Goal: Ask a question

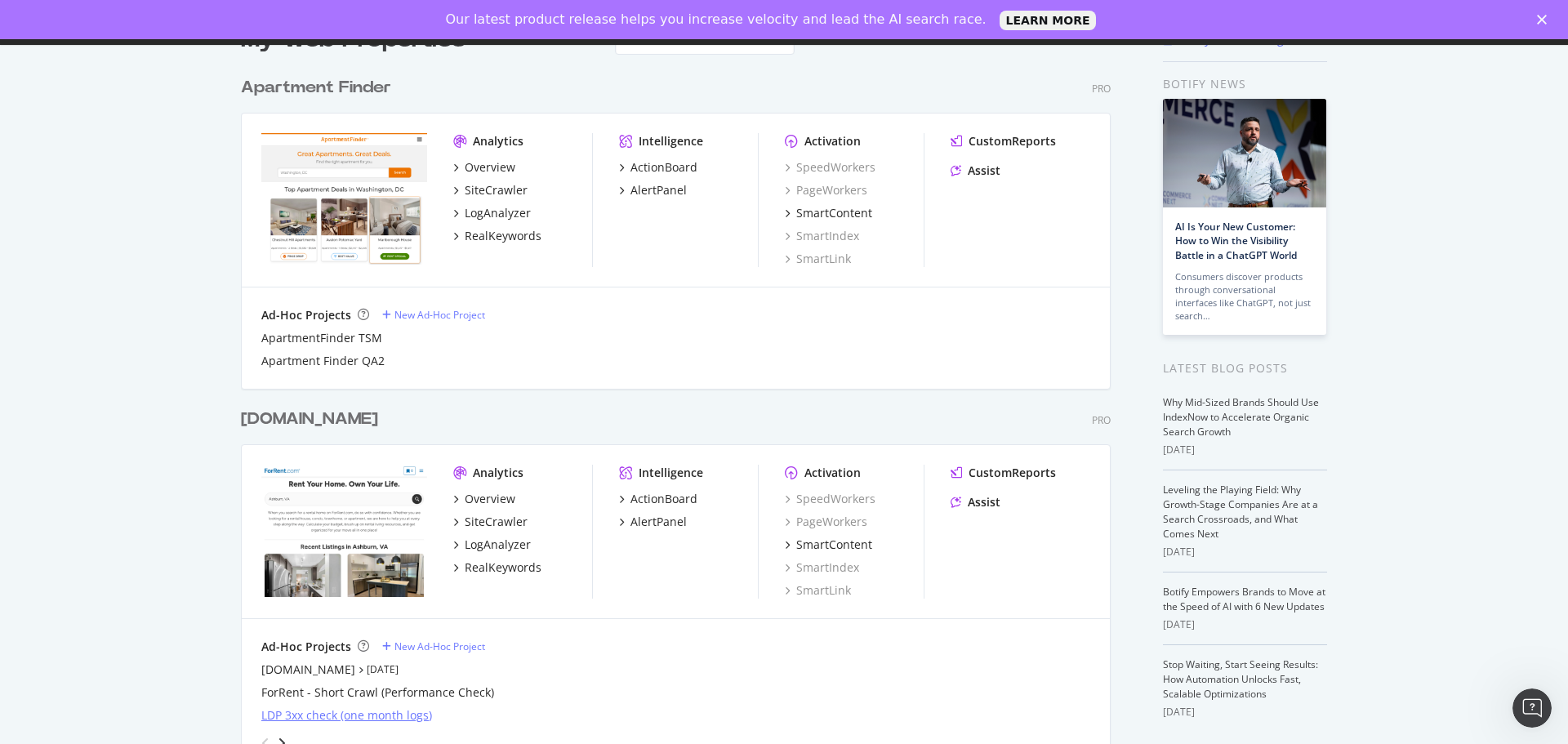
scroll to position [327, 0]
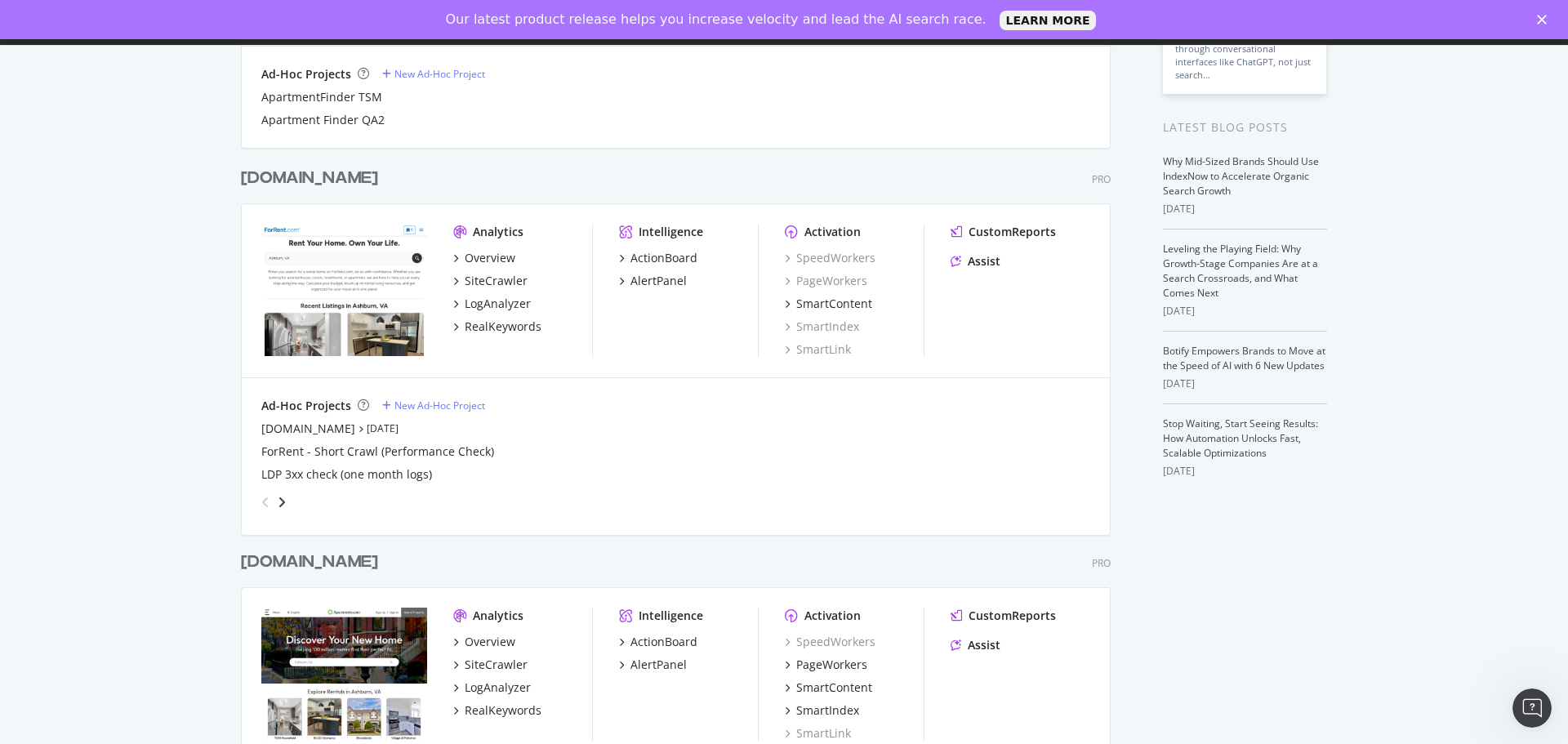
click at [303, 560] on div "[DOMAIN_NAME]" at bounding box center [309, 562] width 138 height 24
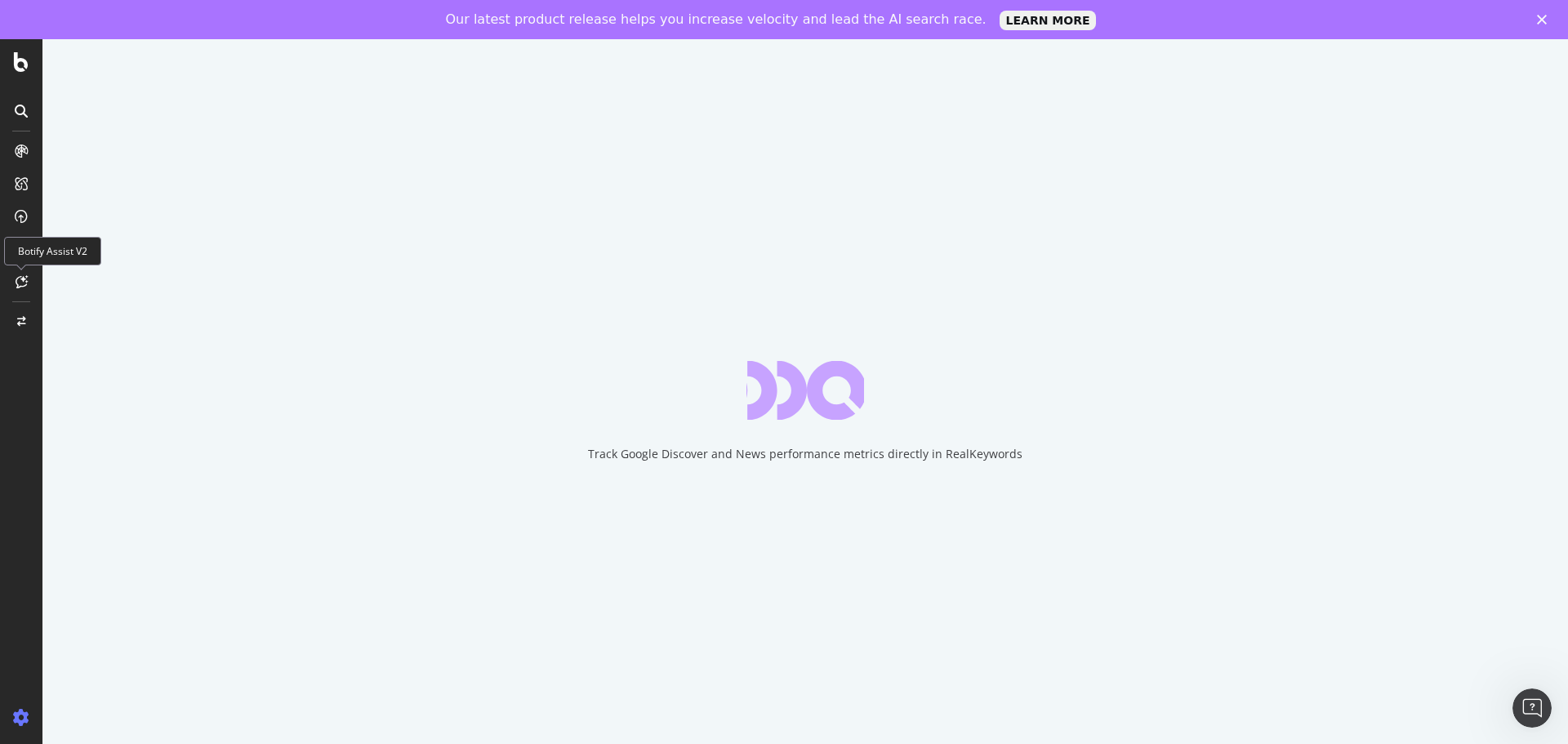
click at [19, 283] on icon at bounding box center [22, 281] width 12 height 13
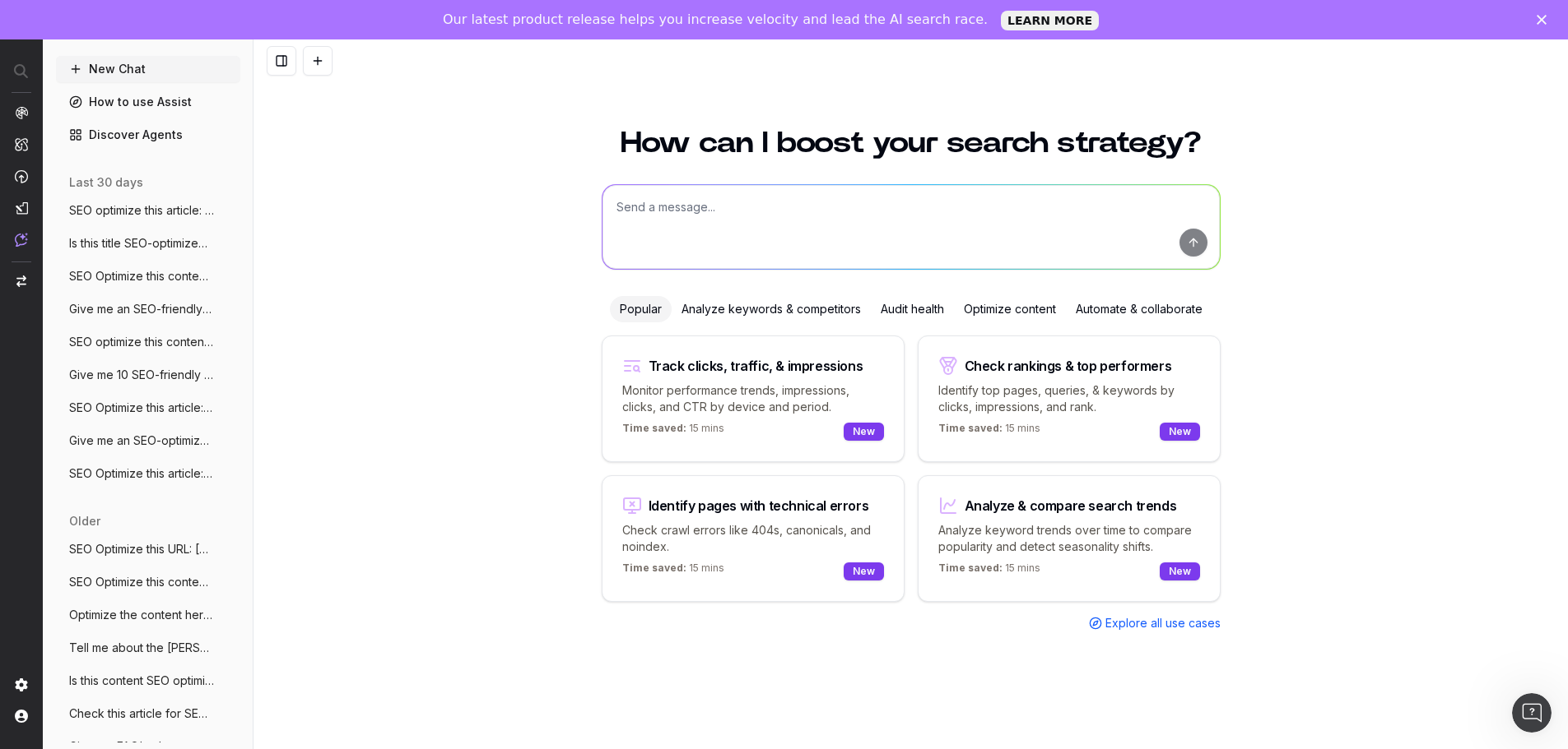
click at [700, 221] on textarea at bounding box center [910, 227] width 617 height 84
type textarea "Is this title SEO-optimized? What is Columbus, OH Known For?"
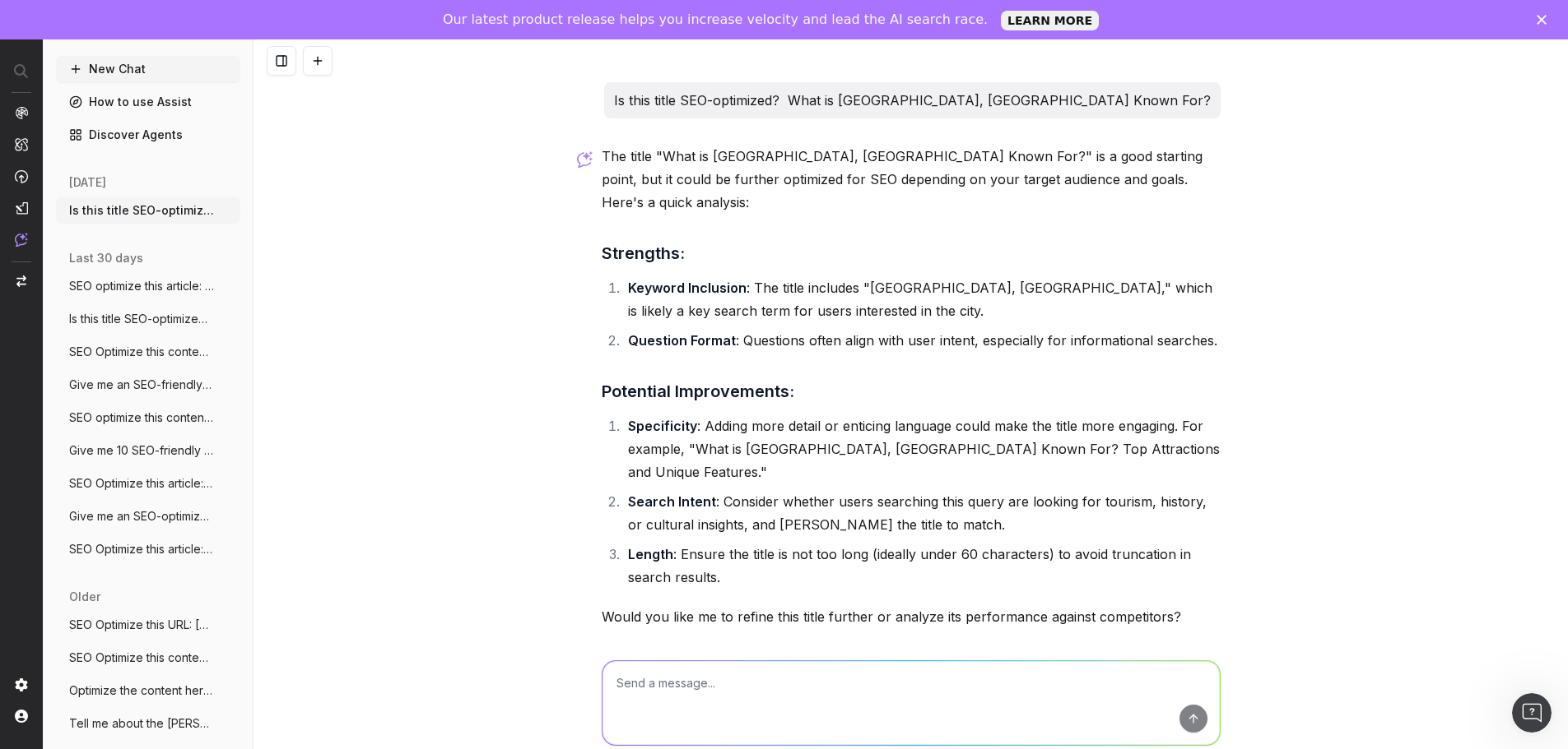
scroll to position [14, 0]
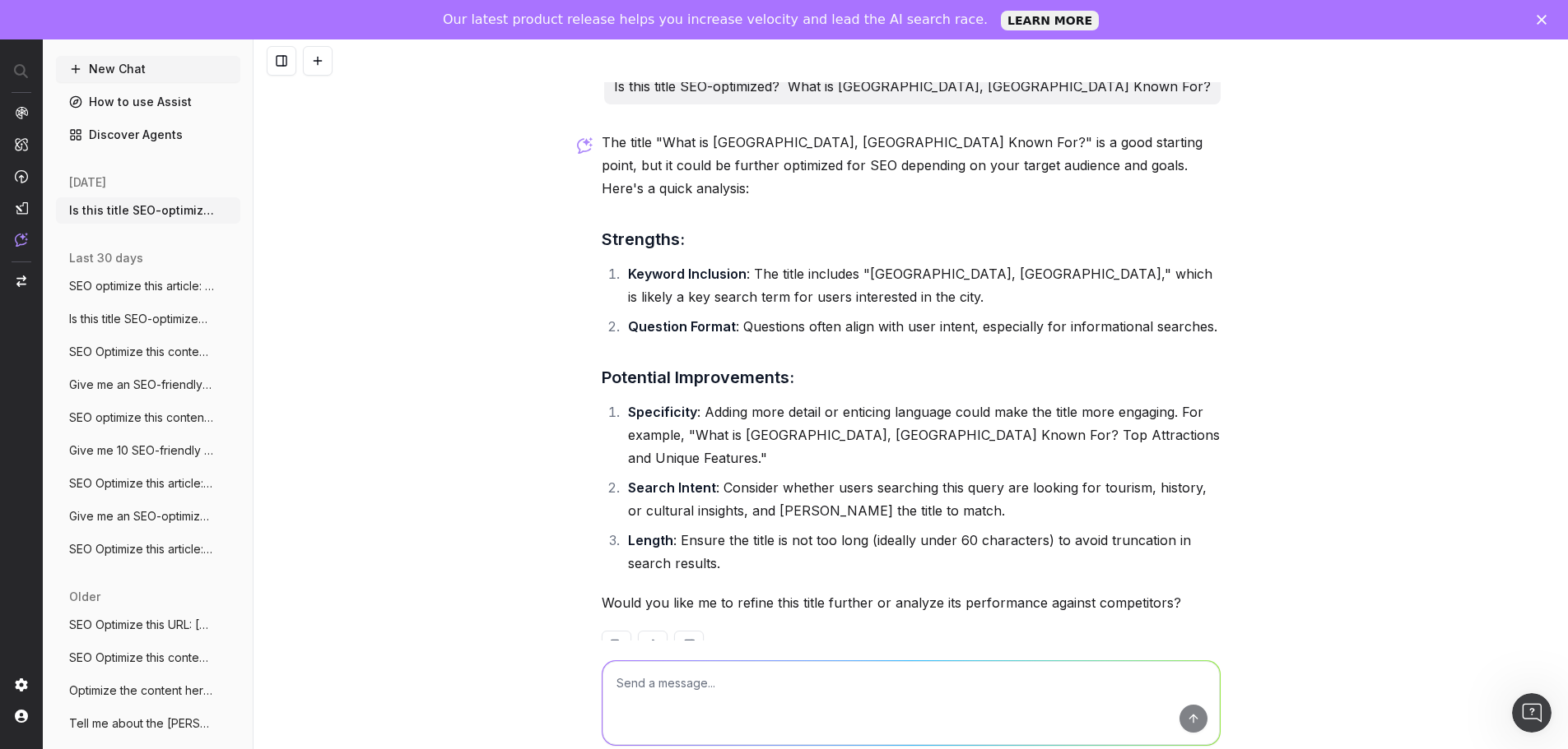
click at [711, 686] on textarea at bounding box center [910, 702] width 617 height 84
type textarea "REfine it"
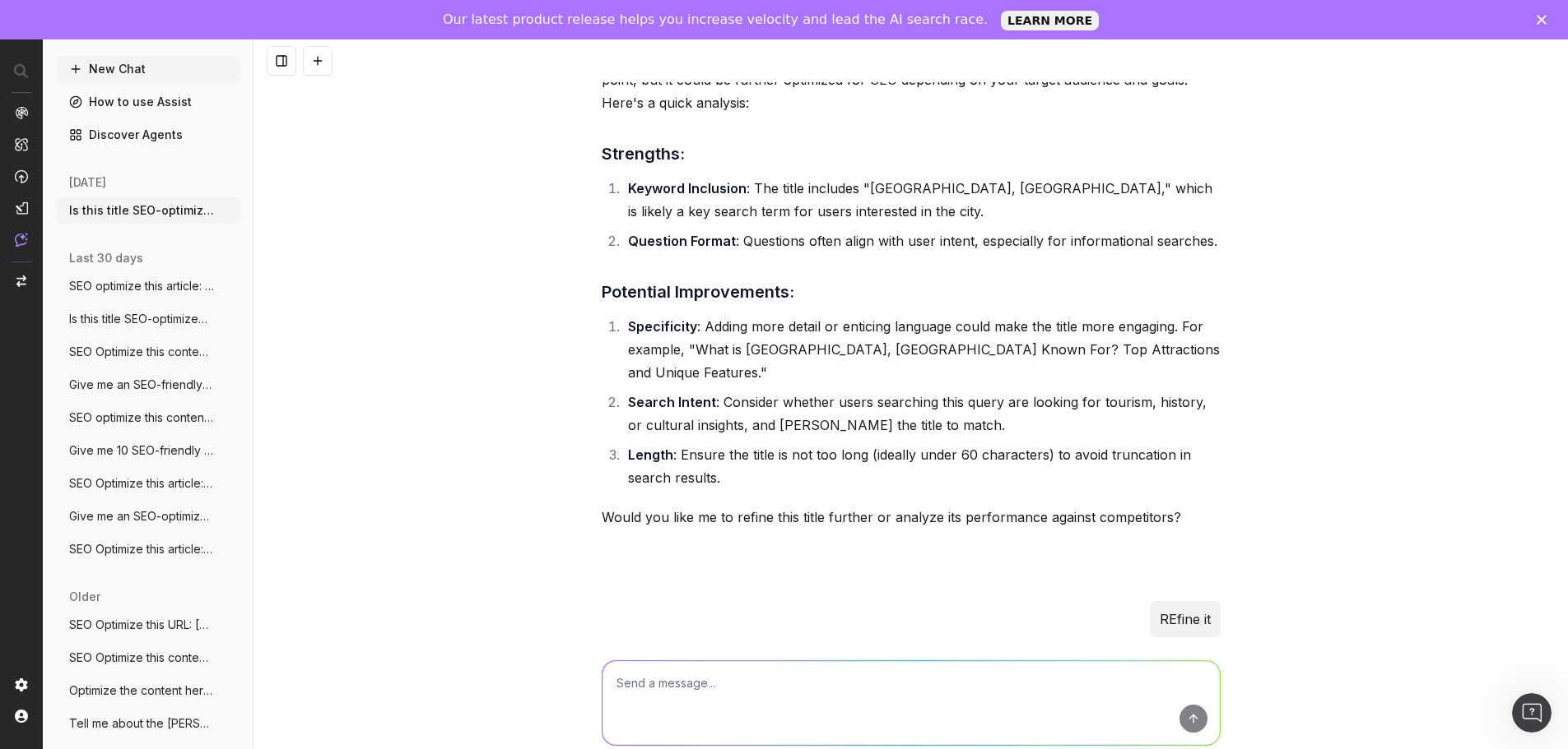
scroll to position [465, 0]
